Goal: Task Accomplishment & Management: Use online tool/utility

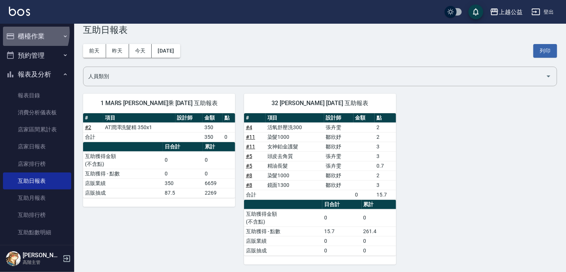
click at [22, 33] on button "櫃檯作業" at bounding box center [37, 36] width 68 height 19
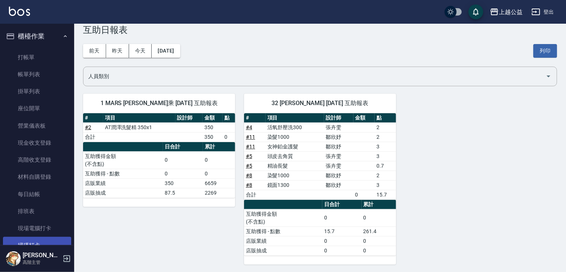
click at [48, 243] on link "掃碼打卡" at bounding box center [37, 245] width 68 height 17
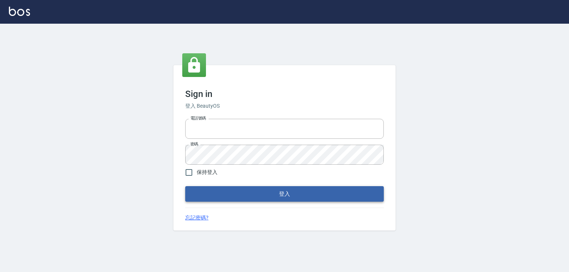
type input "0979268866"
click at [269, 195] on button "登入" at bounding box center [284, 194] width 199 height 16
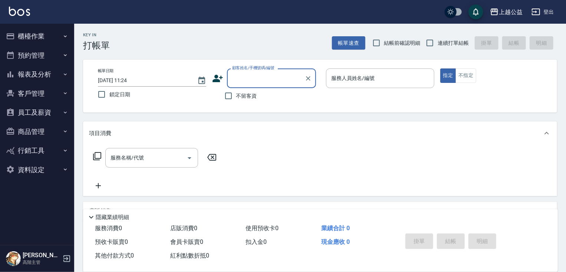
click at [23, 37] on button "櫃檯作業" at bounding box center [37, 36] width 68 height 19
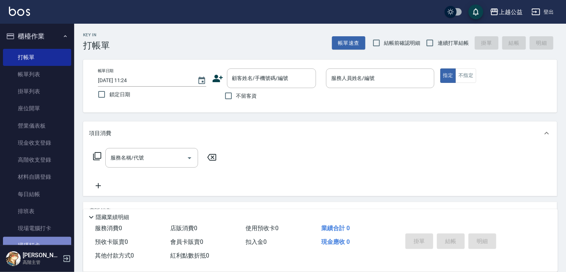
click at [38, 242] on link "掃碼打卡" at bounding box center [37, 245] width 68 height 17
